Goal: Transaction & Acquisition: Purchase product/service

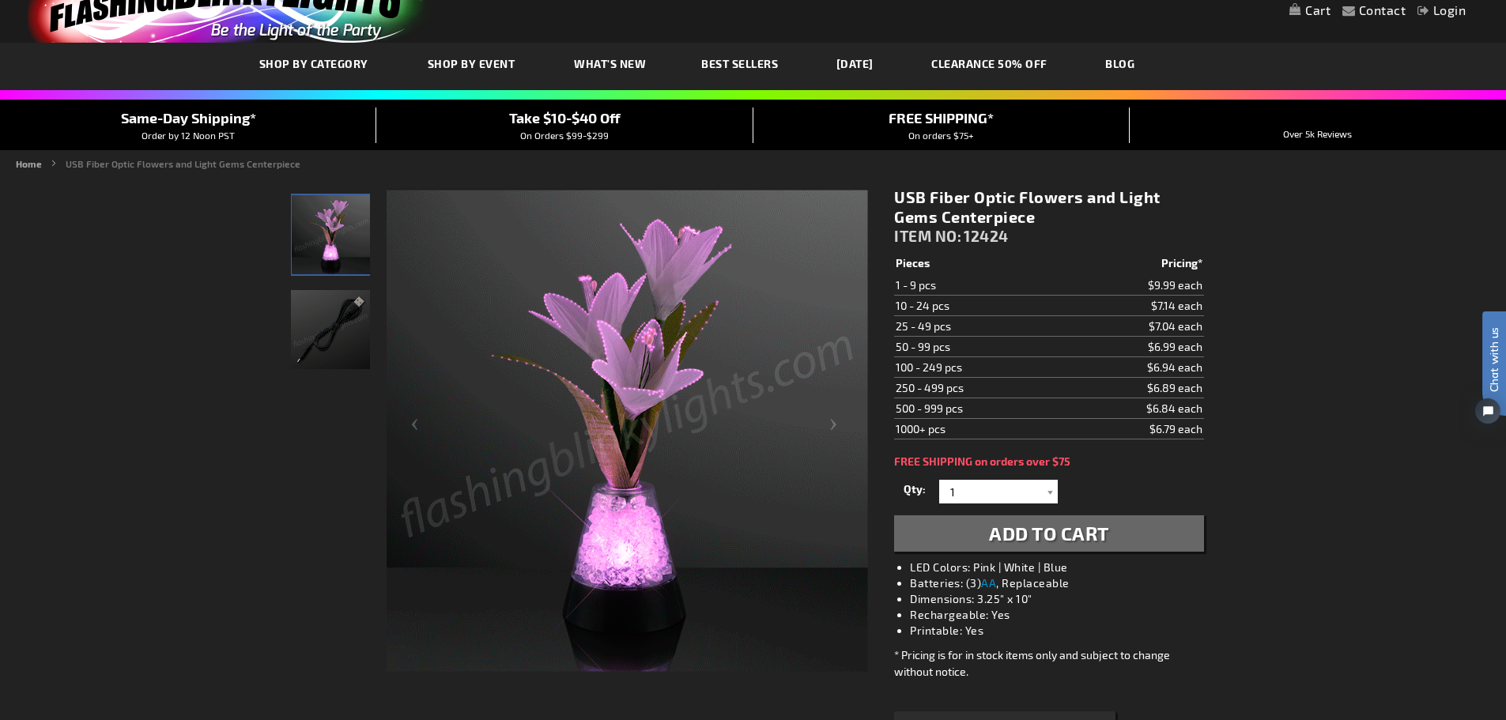
scroll to position [79, 0]
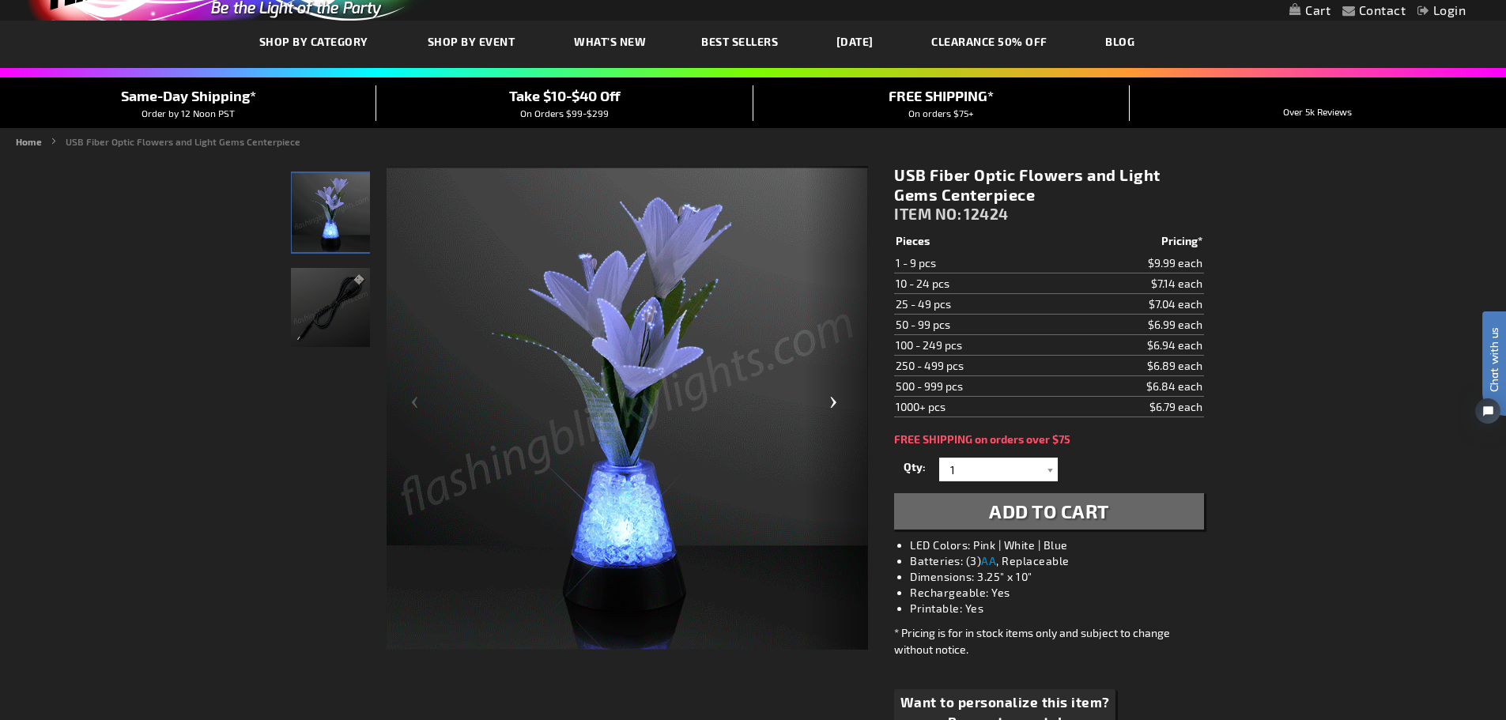
click at [831, 400] on div "Next" at bounding box center [836, 408] width 63 height 485
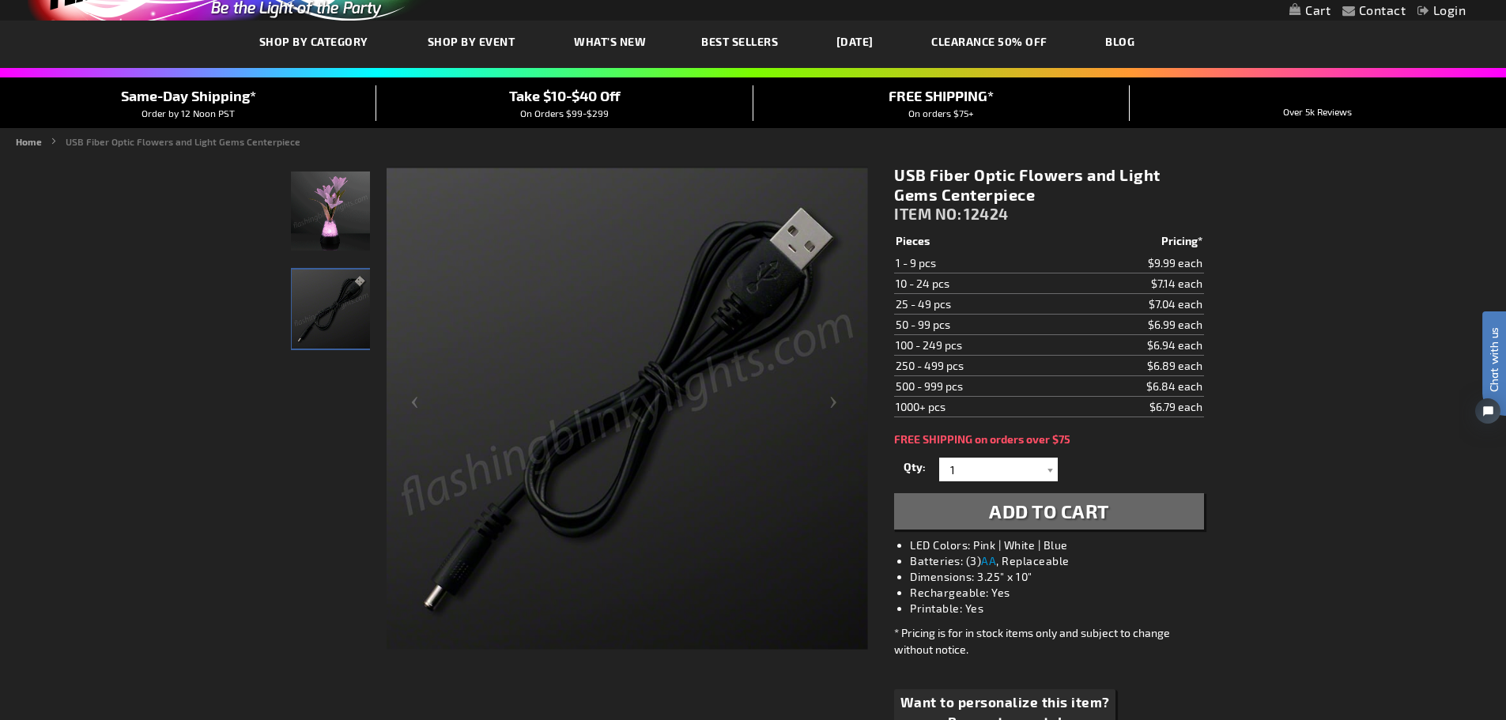
click at [322, 236] on img "USB Light Up Fiber Optic Flower Centerpiece" at bounding box center [330, 211] width 79 height 79
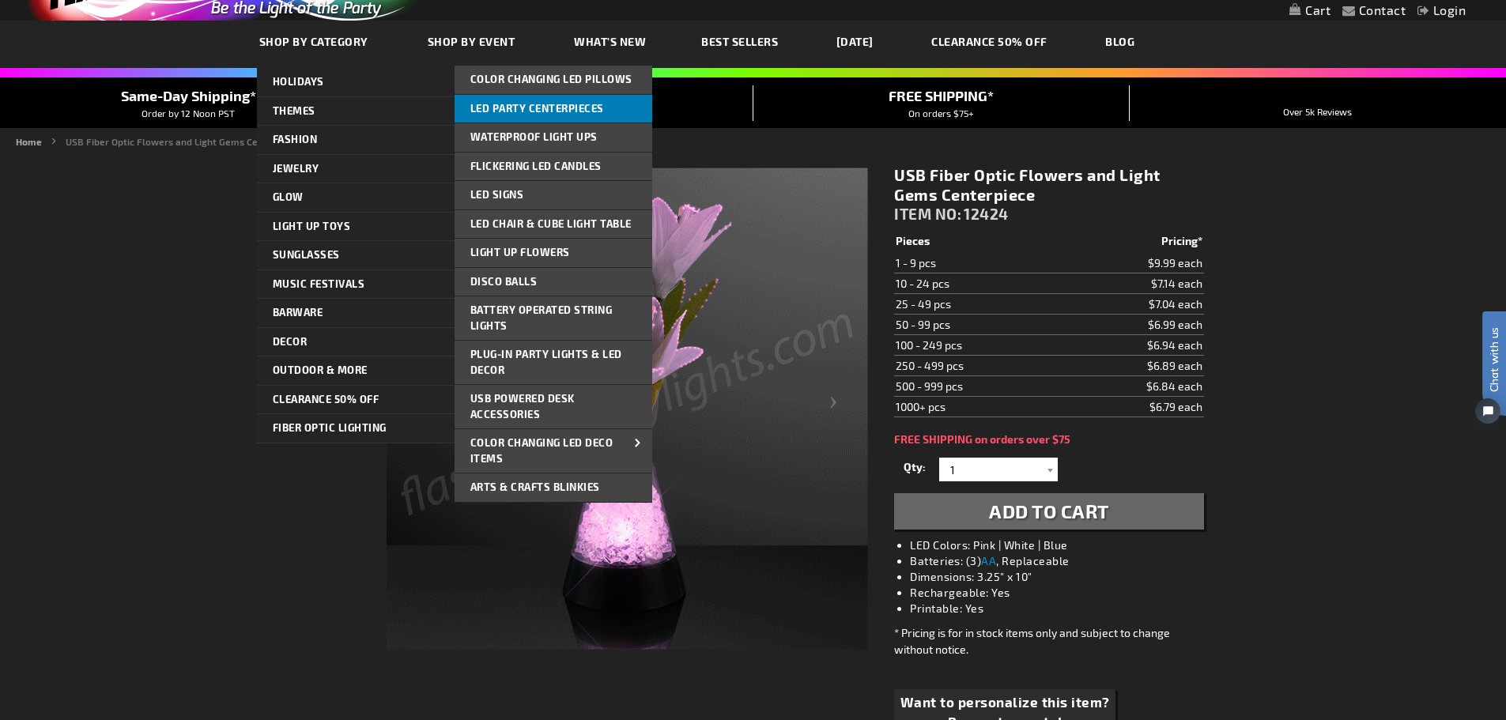
click at [513, 106] on span "LED Party Centerpieces" at bounding box center [537, 108] width 134 height 13
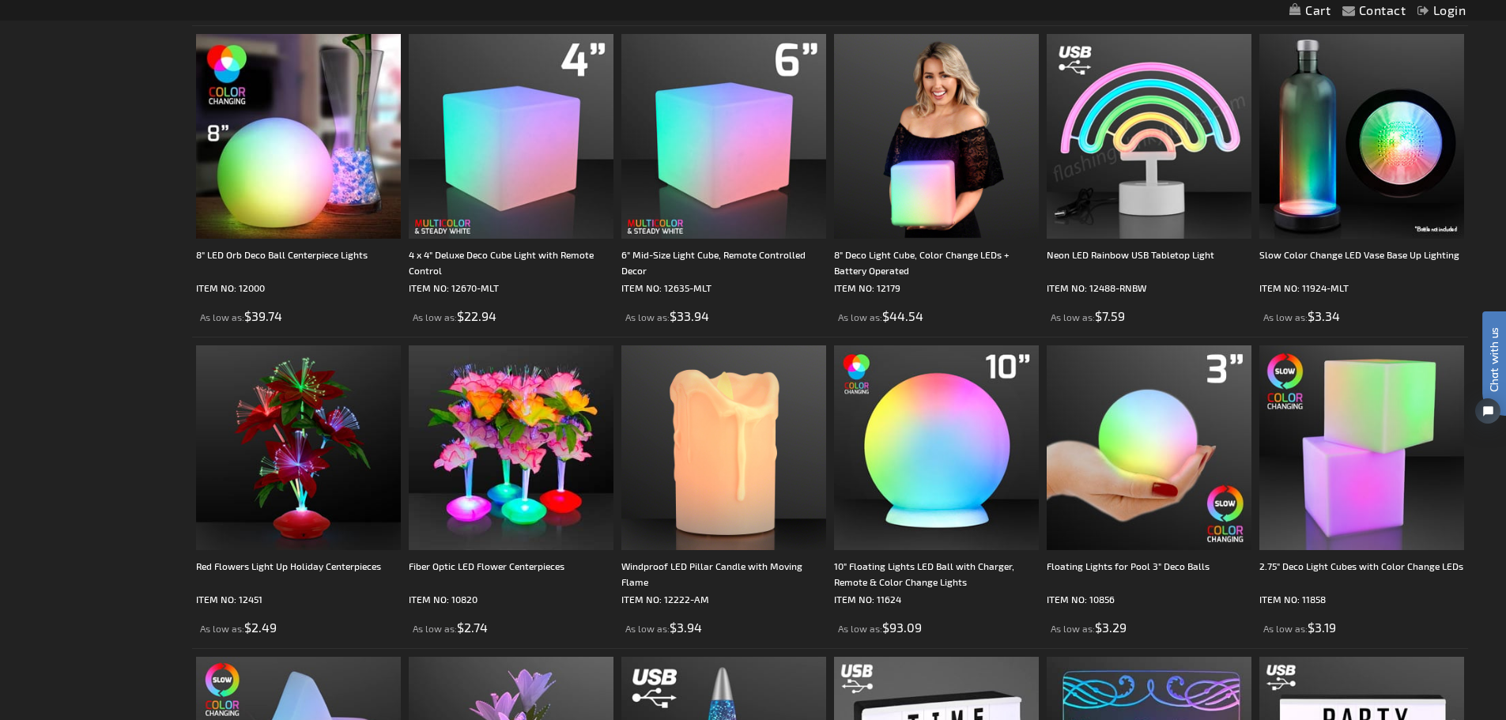
scroll to position [473, 0]
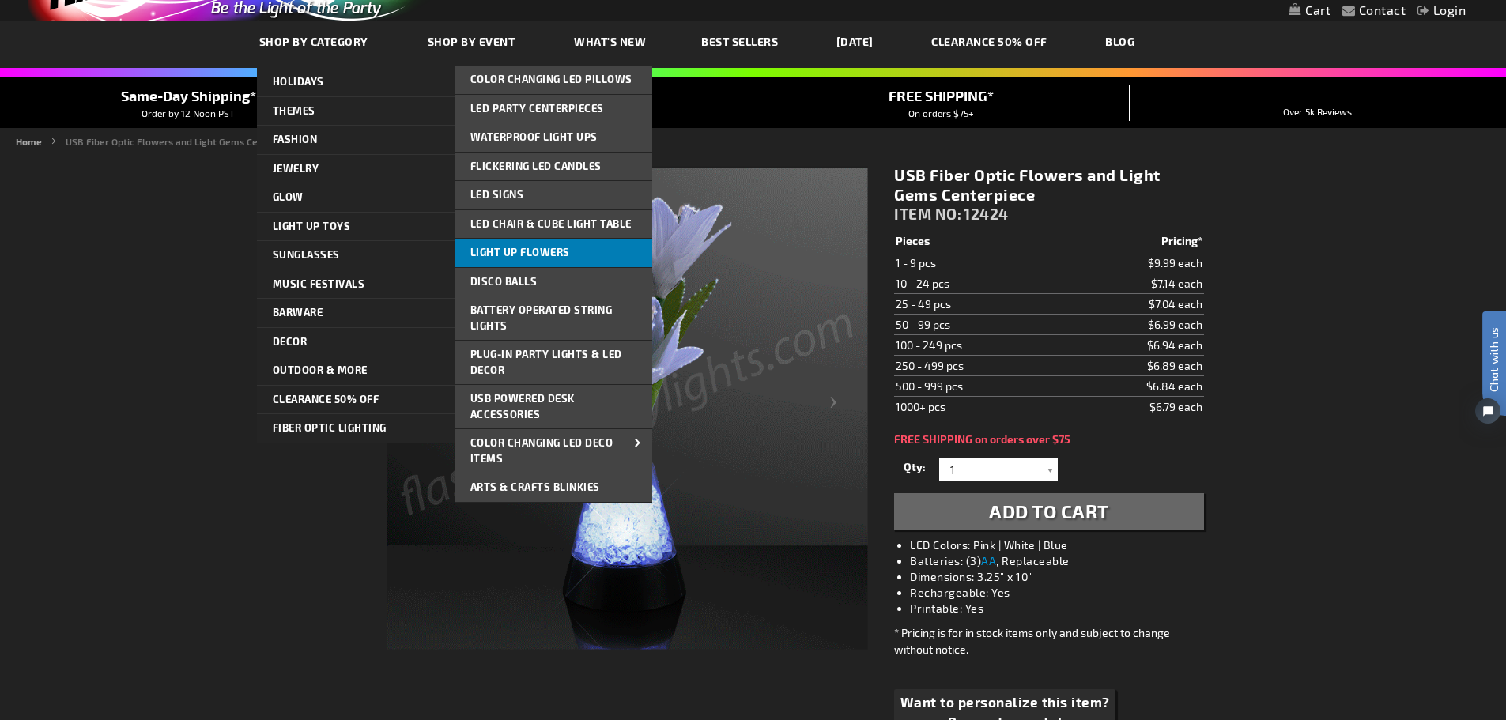
click at [570, 261] on link "Light Up Flowers" at bounding box center [553, 253] width 198 height 28
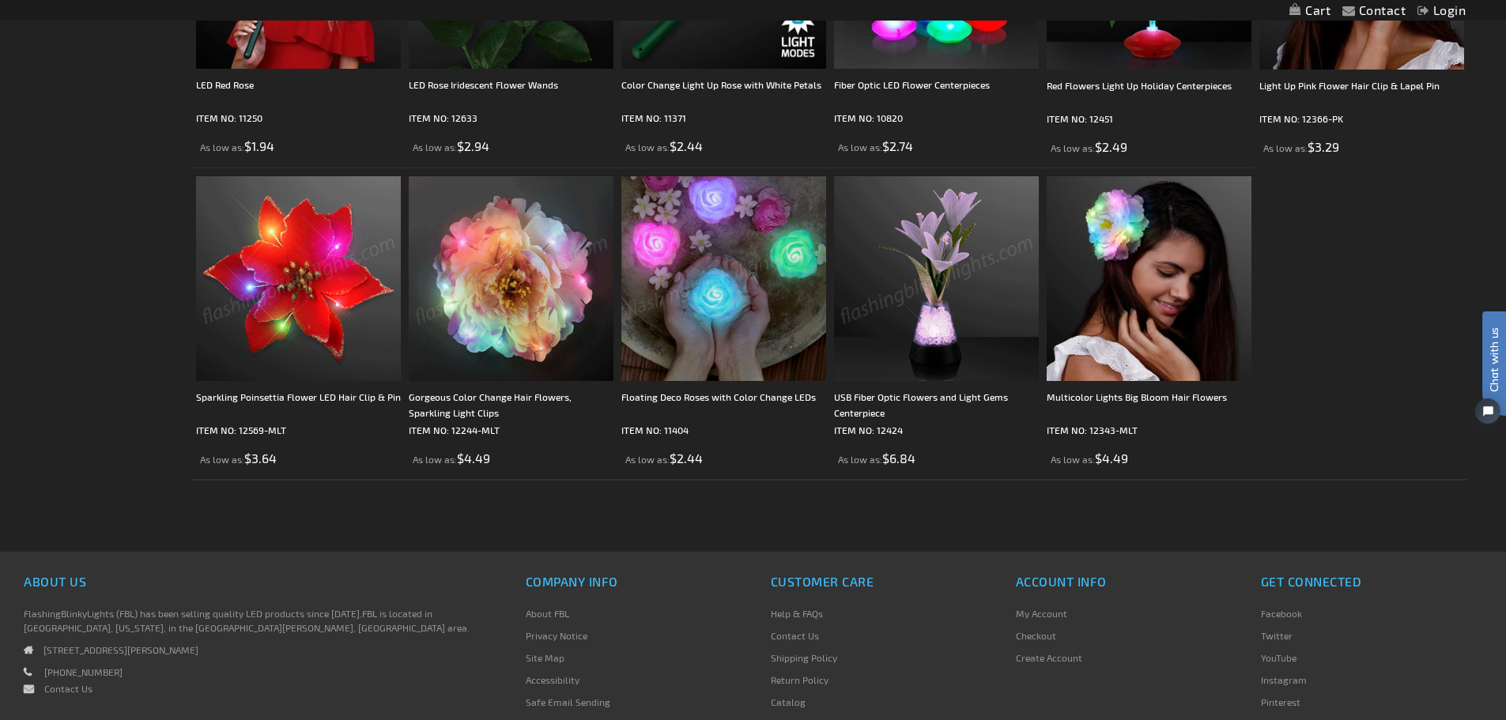
click at [947, 281] on img at bounding box center [936, 278] width 205 height 205
